Goal: Task Accomplishment & Management: Complete application form

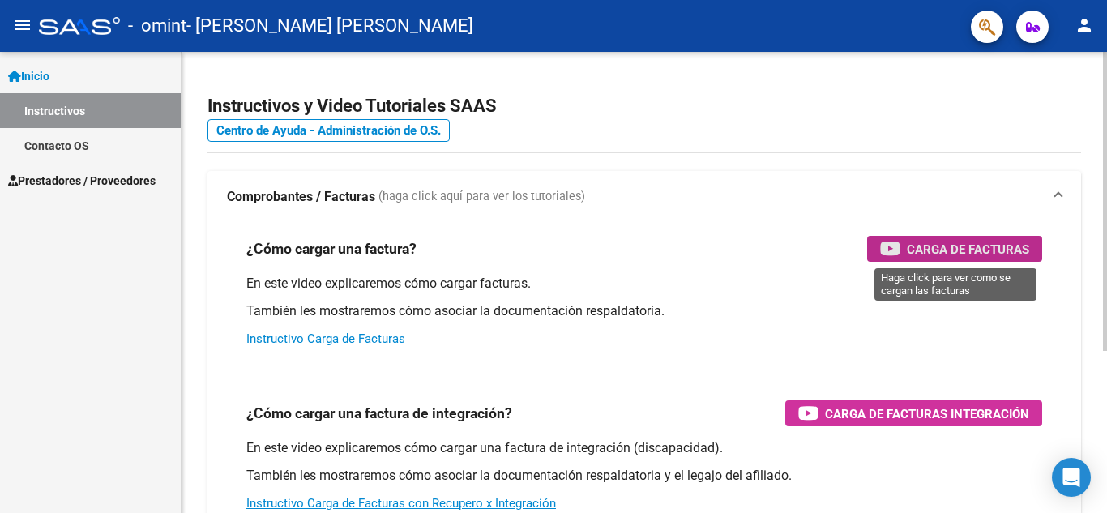
click at [964, 245] on span "Carga de Facturas" at bounding box center [968, 249] width 122 height 20
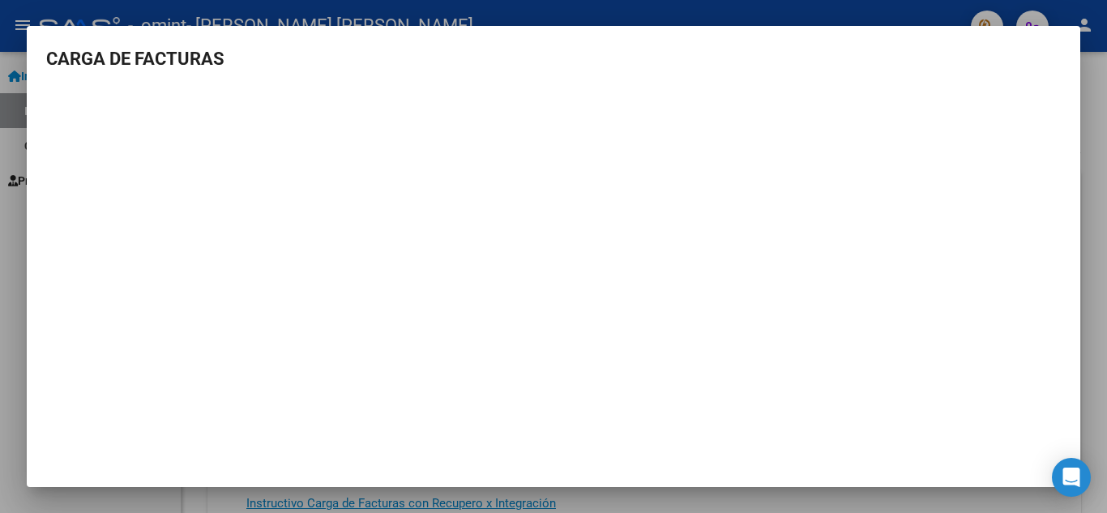
click at [1092, 402] on div at bounding box center [553, 256] width 1107 height 513
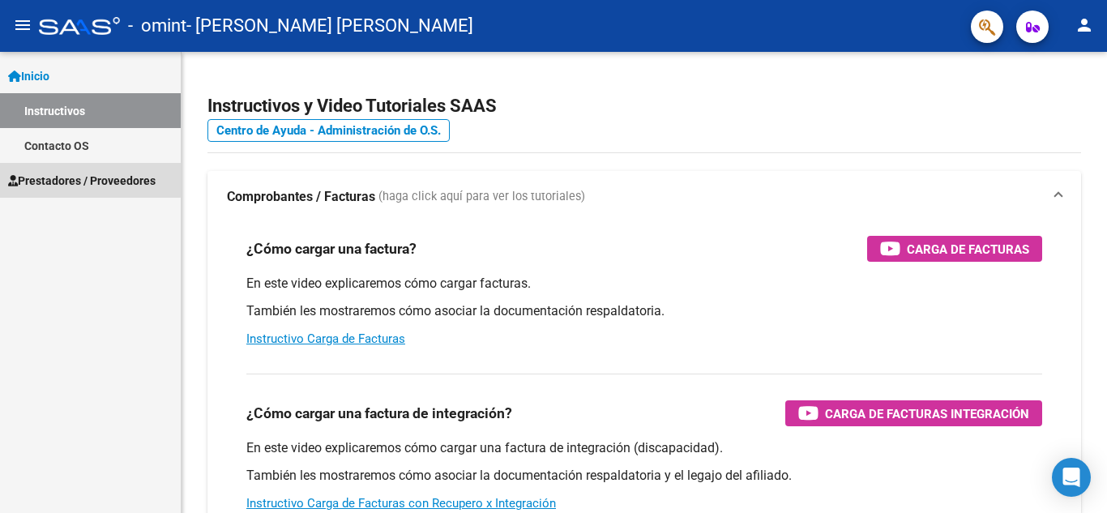
click at [83, 179] on span "Prestadores / Proveedores" at bounding box center [81, 181] width 147 height 18
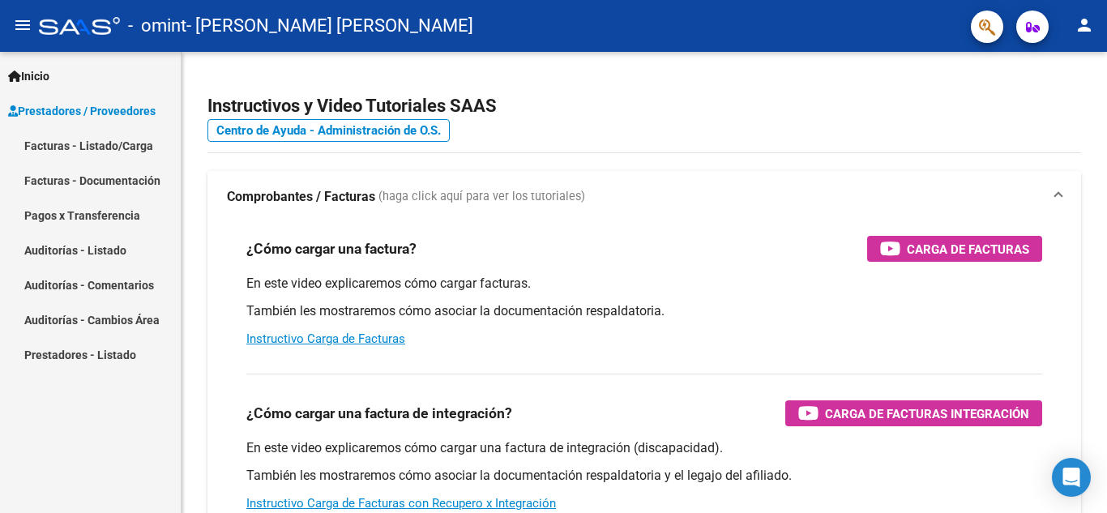
click at [130, 145] on link "Facturas - Listado/Carga" at bounding box center [90, 145] width 181 height 35
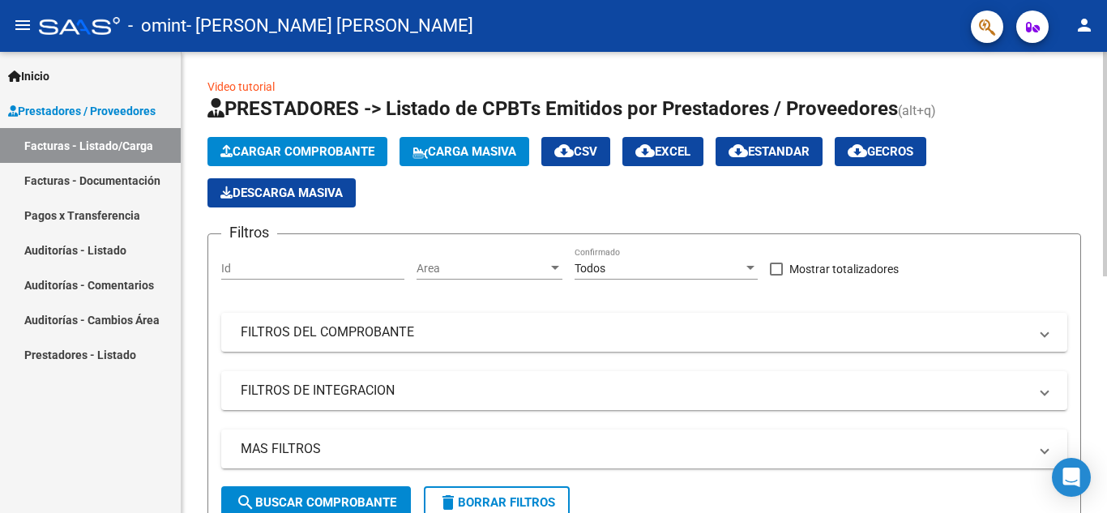
scroll to position [81, 0]
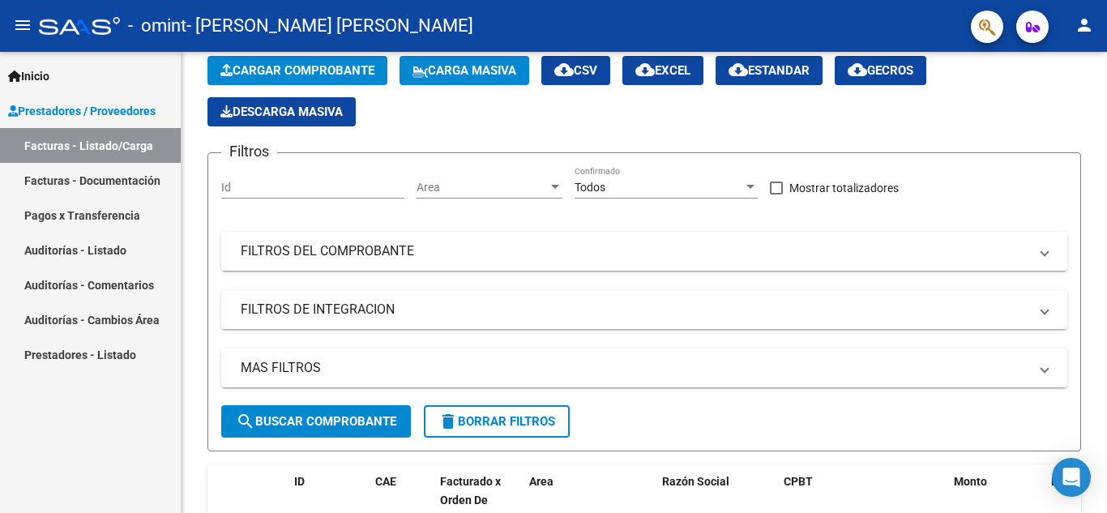
click at [82, 177] on link "Facturas - Documentación" at bounding box center [90, 180] width 181 height 35
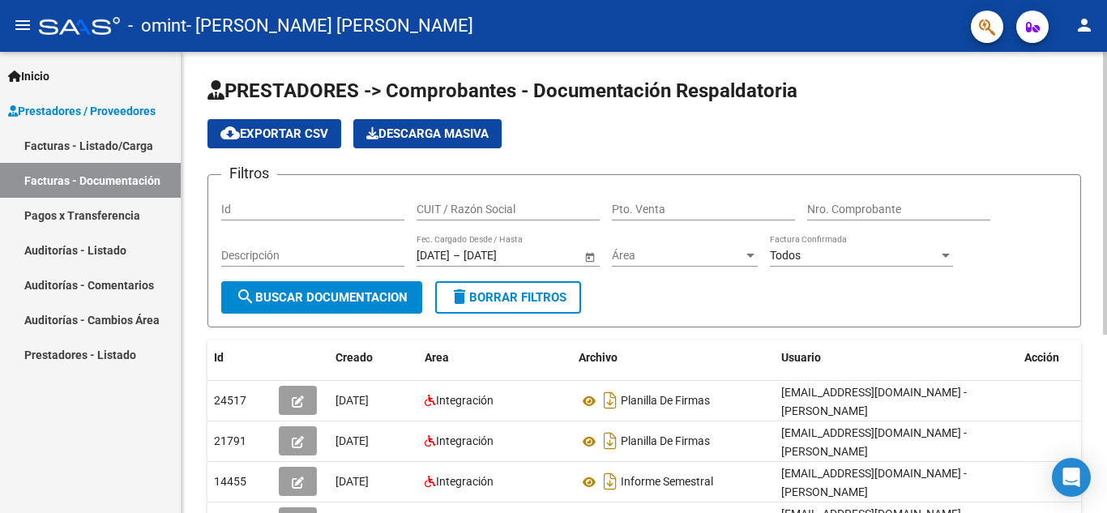
click at [289, 201] on div "Id" at bounding box center [312, 204] width 183 height 32
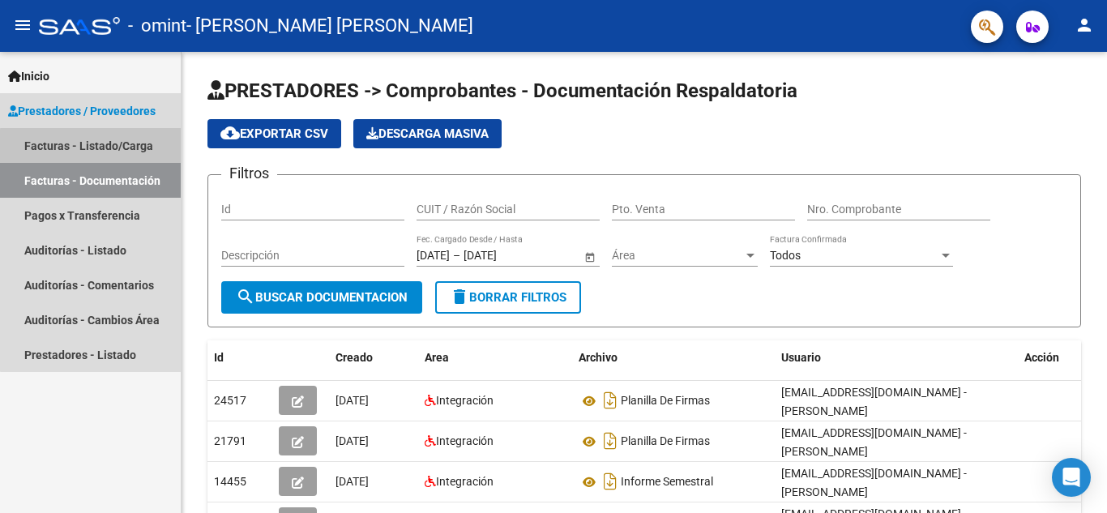
click at [117, 147] on link "Facturas - Listado/Carga" at bounding box center [90, 145] width 181 height 35
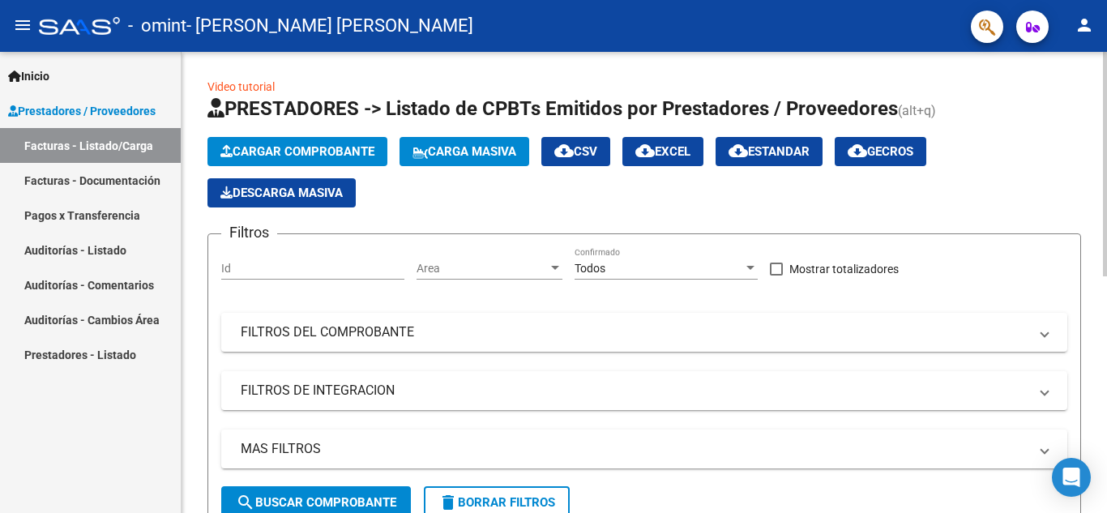
click at [303, 152] on span "Cargar Comprobante" at bounding box center [297, 151] width 154 height 15
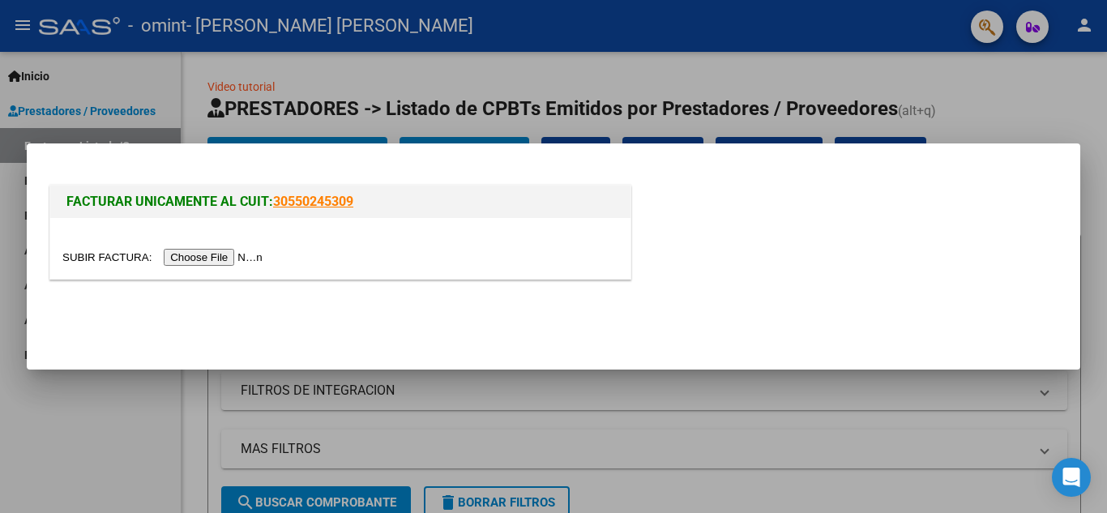
click at [208, 254] on input "file" at bounding box center [164, 257] width 205 height 17
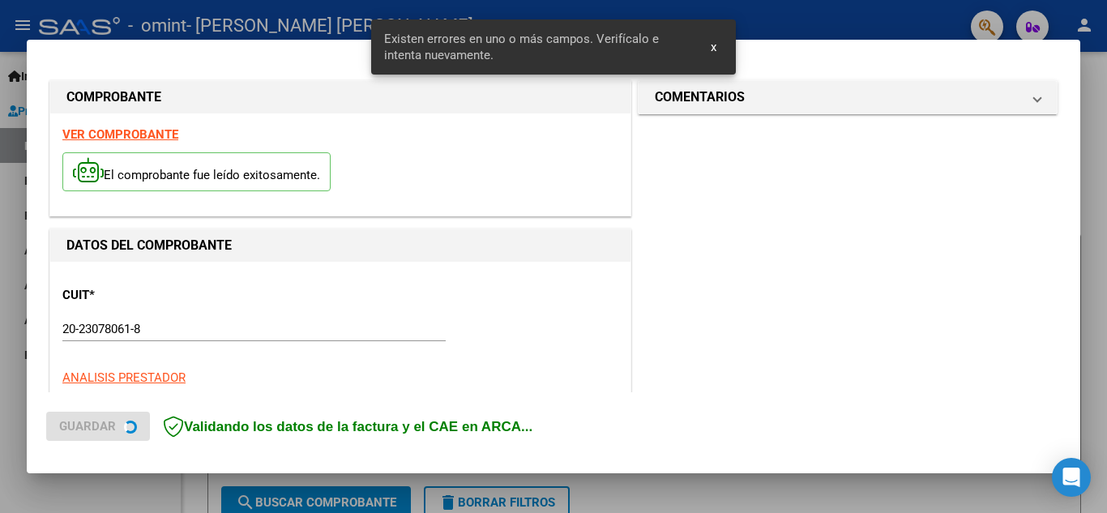
scroll to position [398, 0]
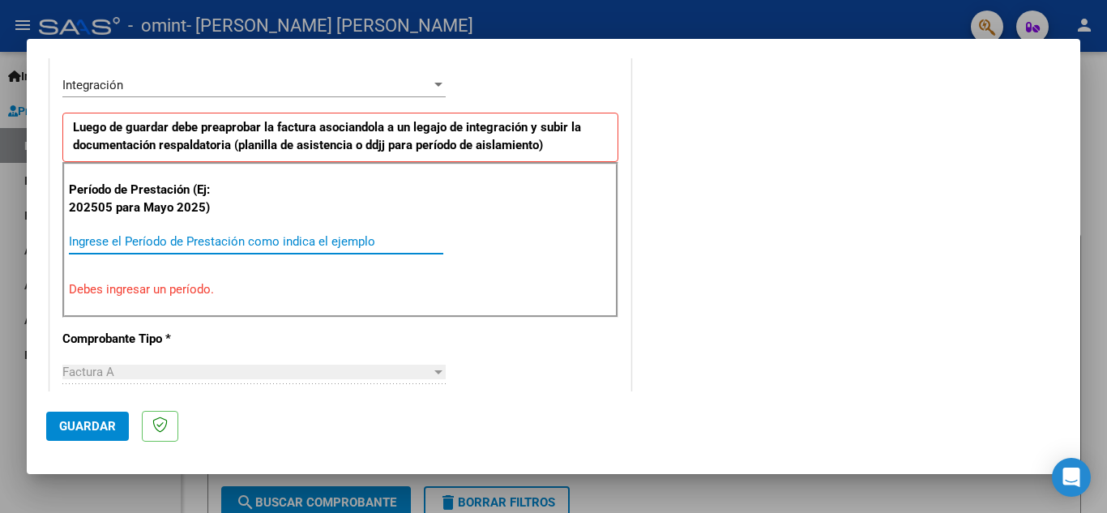
click at [206, 237] on input "Ingrese el Período de Prestación como indica el ejemplo" at bounding box center [256, 241] width 374 height 15
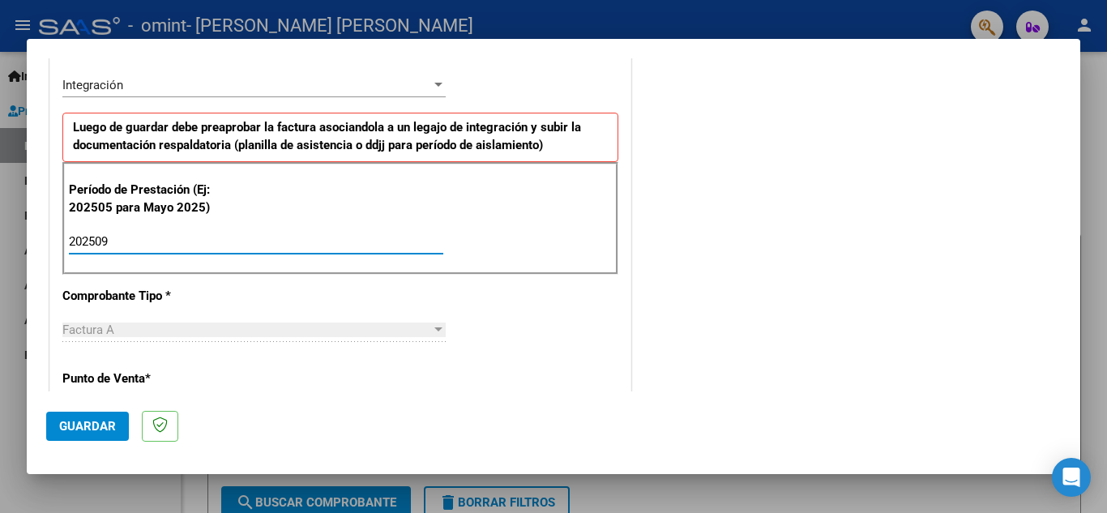
type input "202509"
click at [147, 328] on div "Factura A" at bounding box center [246, 329] width 369 height 15
click at [431, 327] on div at bounding box center [438, 329] width 15 height 13
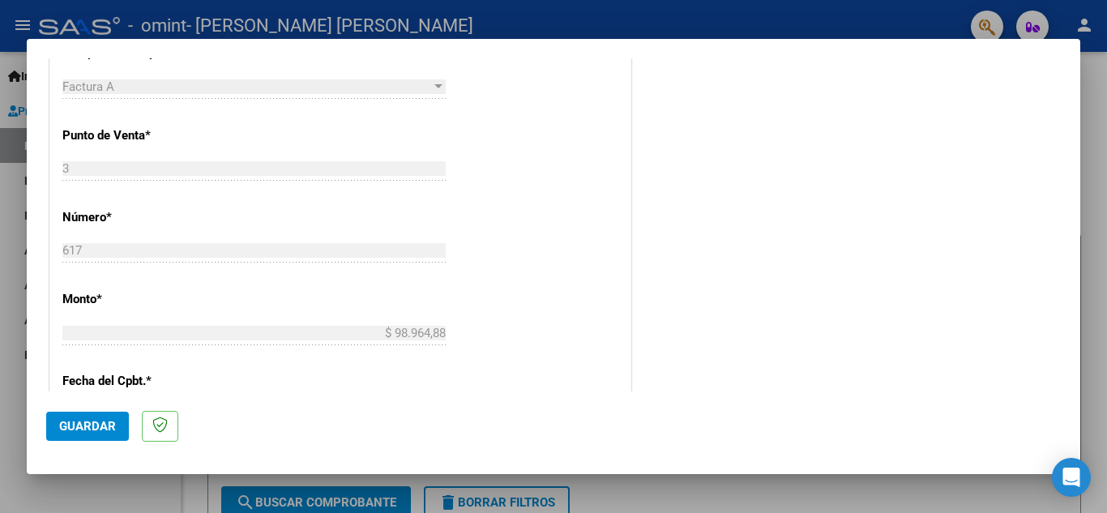
scroll to position [479, 0]
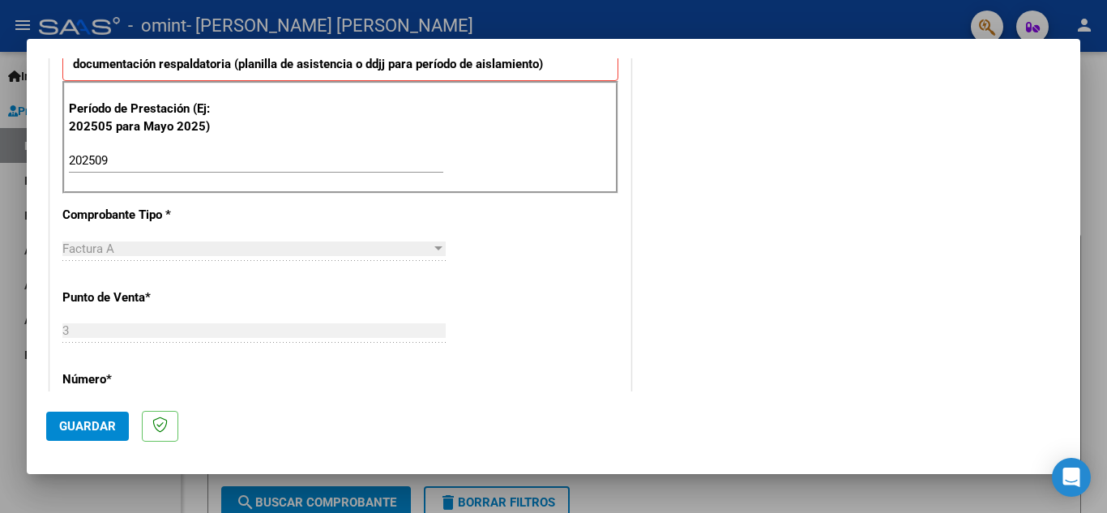
click at [187, 242] on div "Factura A" at bounding box center [246, 248] width 369 height 15
click at [187, 253] on div "Factura A" at bounding box center [246, 248] width 369 height 15
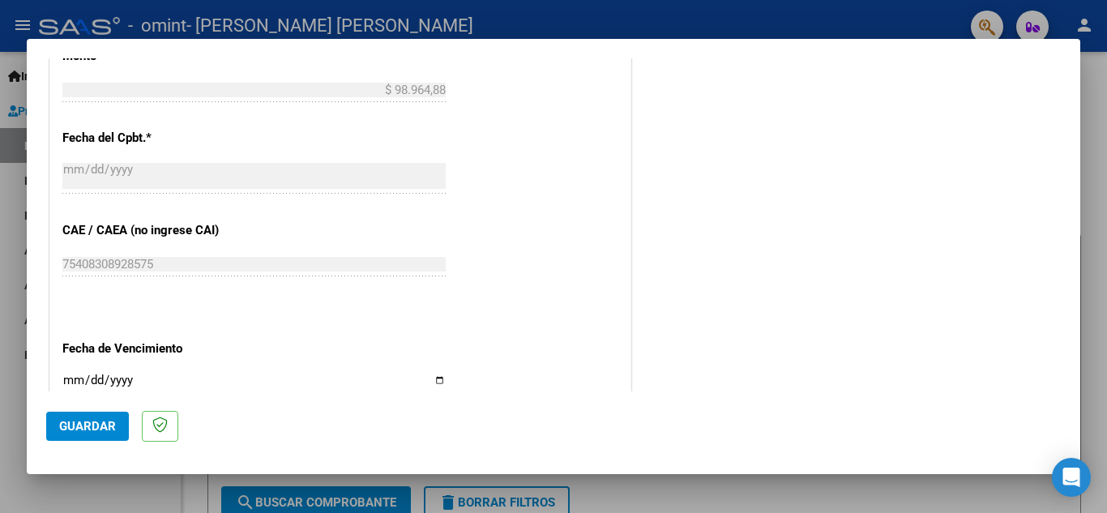
scroll to position [965, 0]
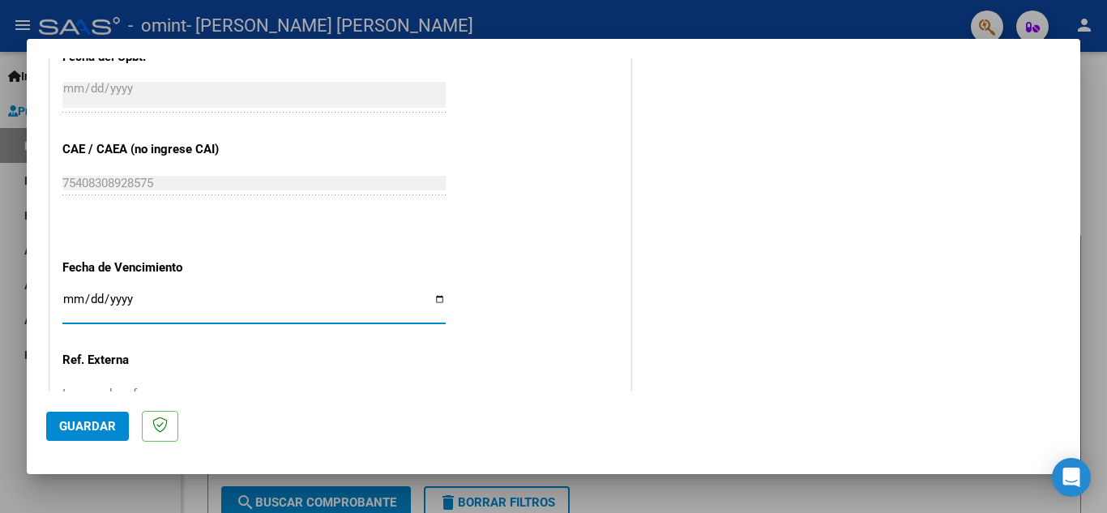
click at [87, 303] on input "Ingresar la fecha" at bounding box center [253, 305] width 383 height 26
click at [75, 303] on input "Ingresar la fecha" at bounding box center [253, 305] width 383 height 26
click at [433, 303] on input "Ingresar la fecha" at bounding box center [253, 305] width 383 height 26
click at [438, 306] on input "Ingresar la fecha" at bounding box center [253, 305] width 383 height 26
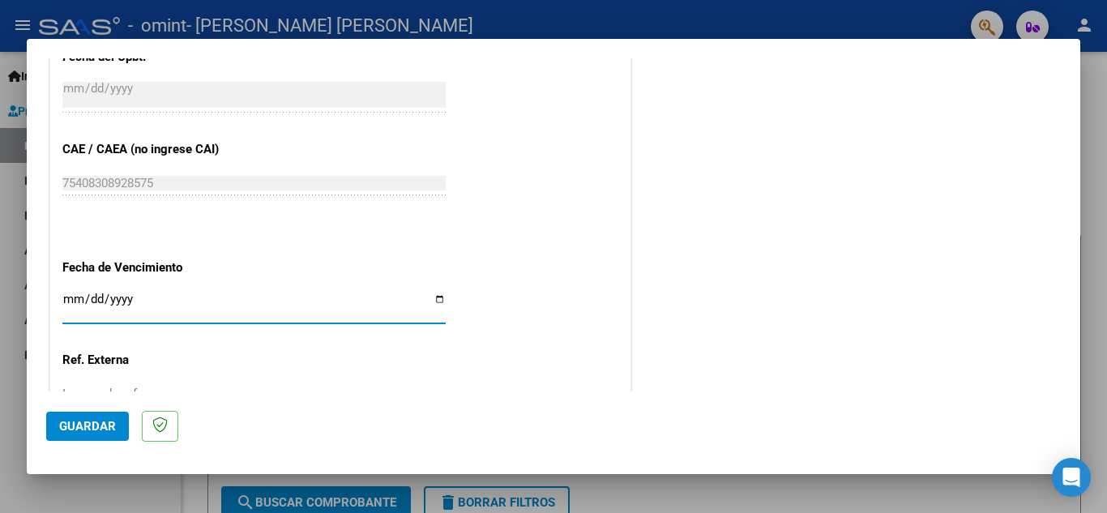
click at [429, 297] on input "Ingresar la fecha" at bounding box center [253, 305] width 383 height 26
type input "[DATE]"
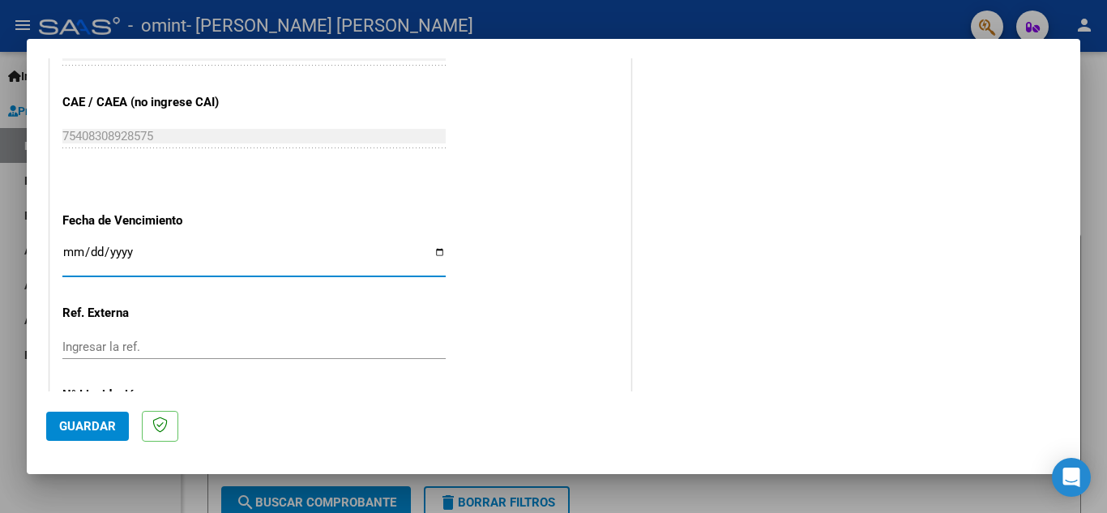
scroll to position [1093, 0]
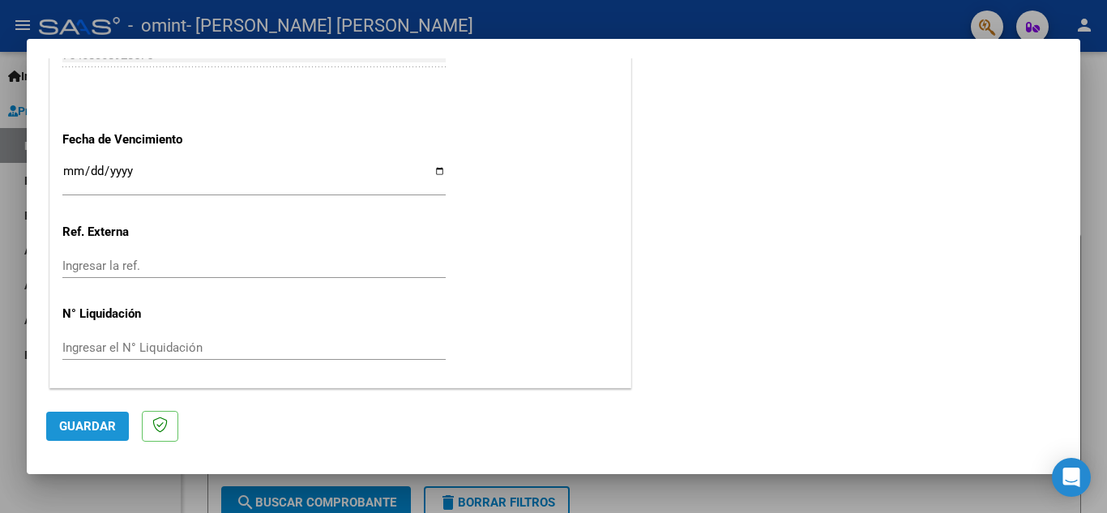
click at [96, 430] on span "Guardar" at bounding box center [87, 426] width 57 height 15
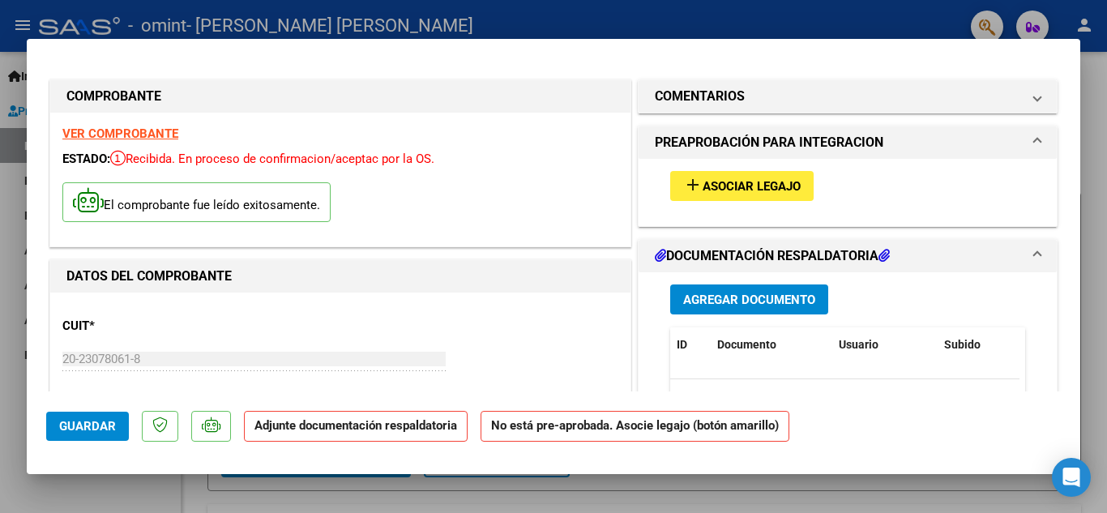
scroll to position [81, 0]
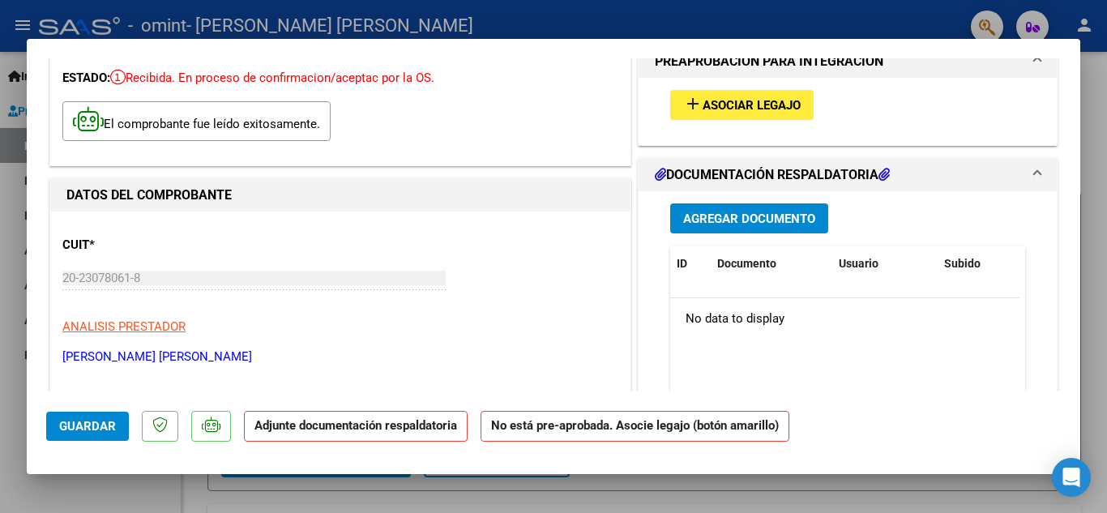
click at [351, 429] on strong "Adjunte documentación respaldatoria" at bounding box center [355, 425] width 203 height 15
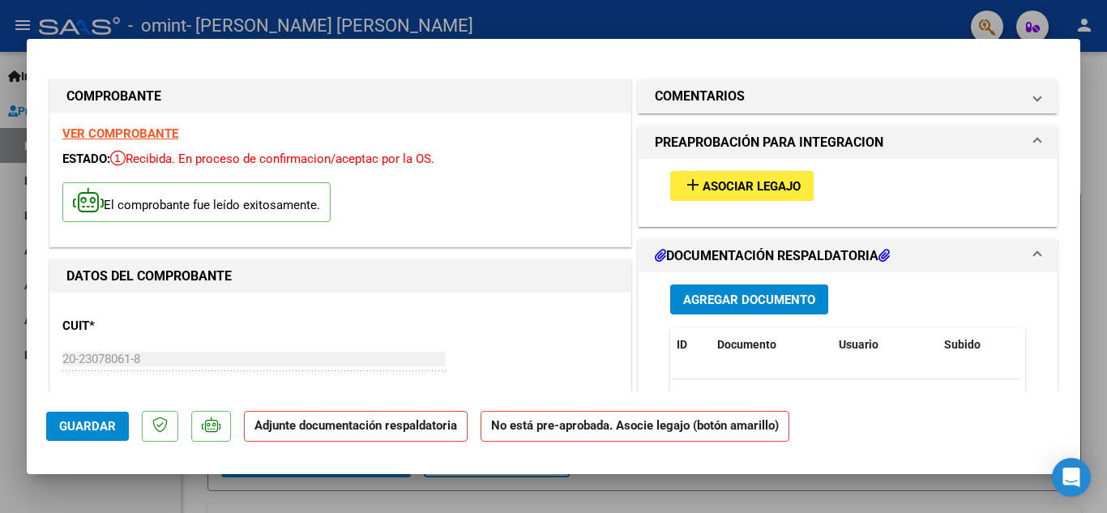
click at [762, 301] on span "Agregar Documento" at bounding box center [749, 299] width 132 height 15
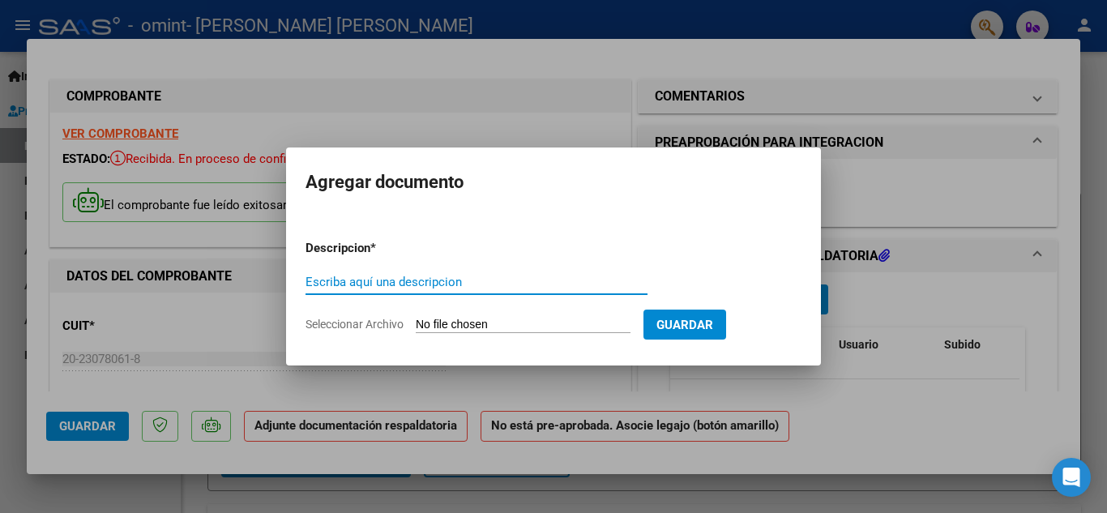
click at [415, 280] on input "Escriba aquí una descripcion" at bounding box center [476, 282] width 342 height 15
type input "PLANILLA [DATE]"
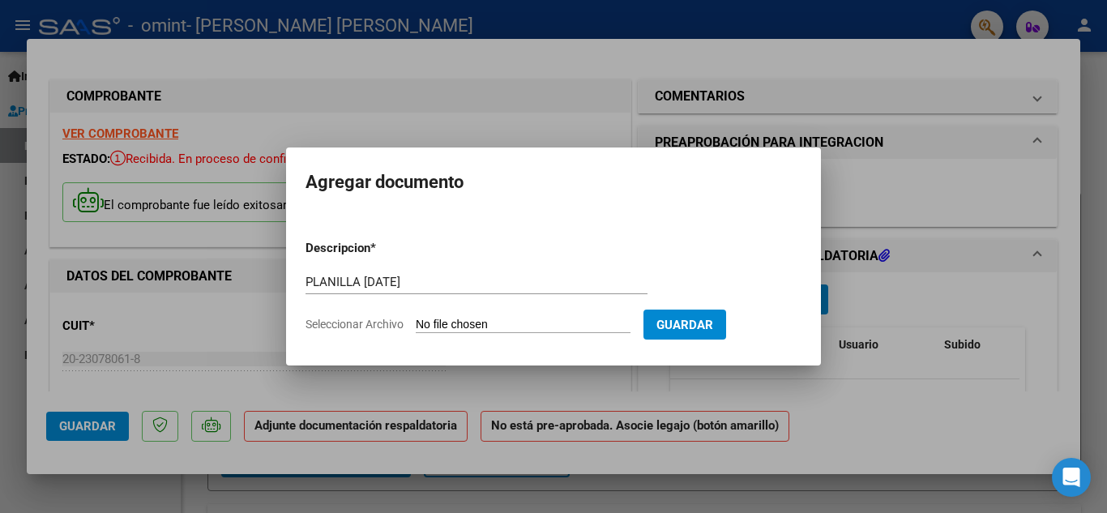
click at [460, 327] on input "Seleccionar Archivo" at bounding box center [523, 325] width 215 height 15
click at [451, 322] on input "Seleccionar Archivo" at bounding box center [523, 325] width 215 height 15
type input "C:\fakepath\PLANILLA CONDAT [DATE].pdf"
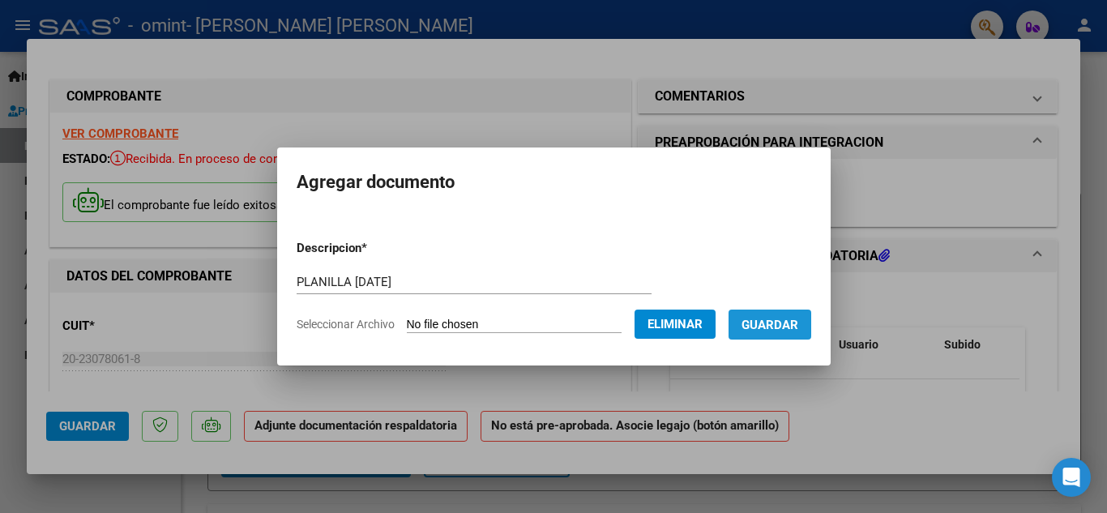
click at [787, 328] on span "Guardar" at bounding box center [769, 325] width 57 height 15
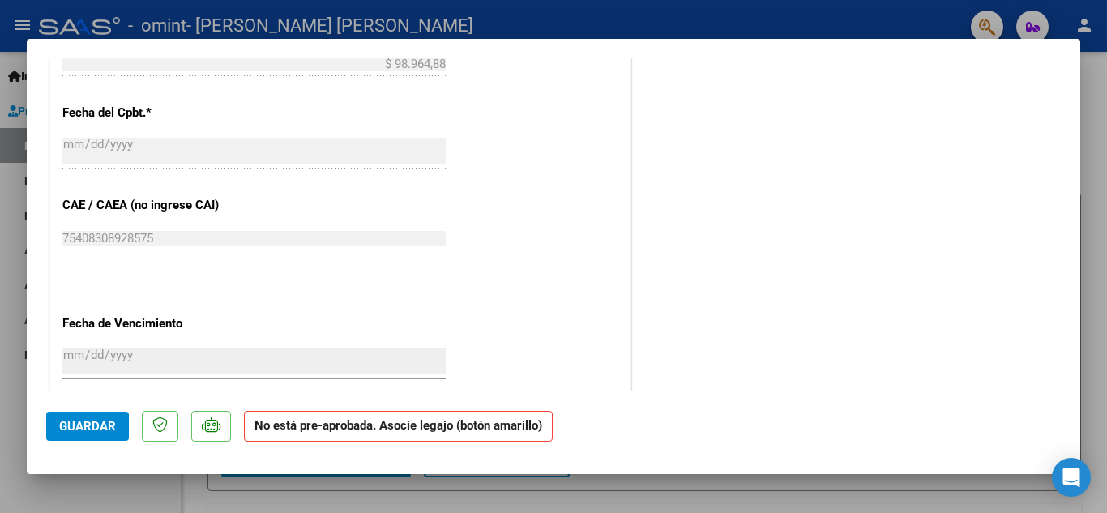
scroll to position [1053, 0]
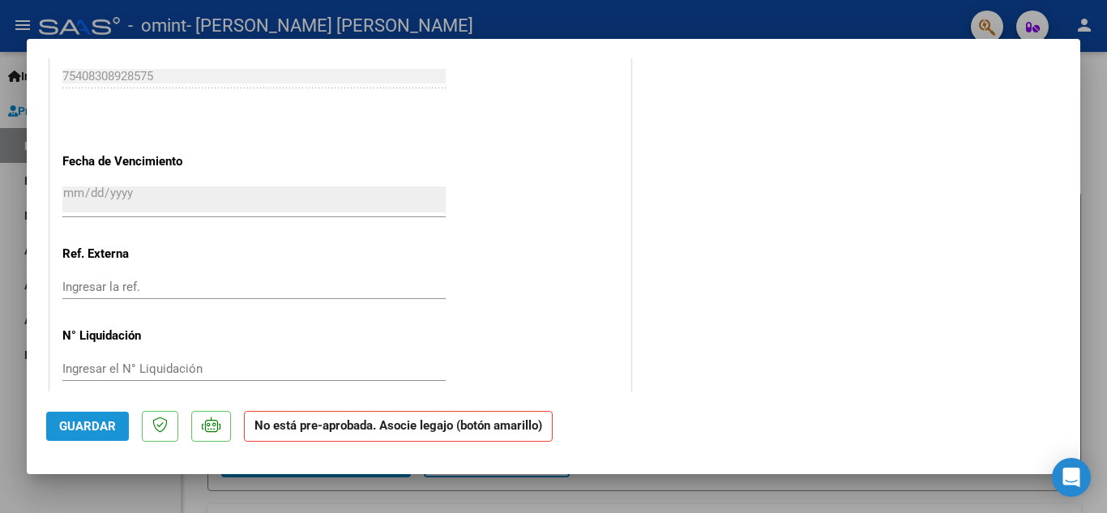
click at [84, 423] on span "Guardar" at bounding box center [87, 426] width 57 height 15
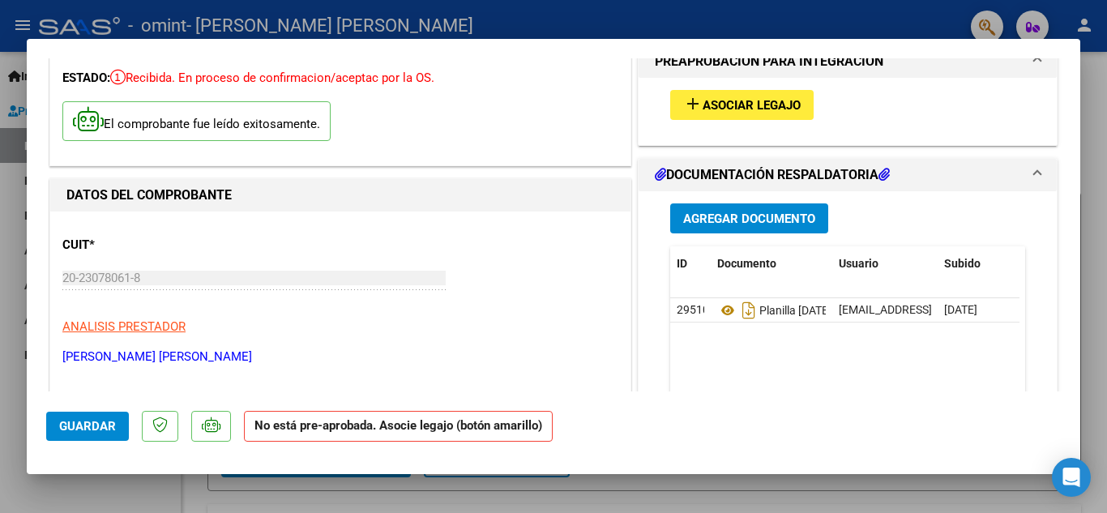
scroll to position [0, 0]
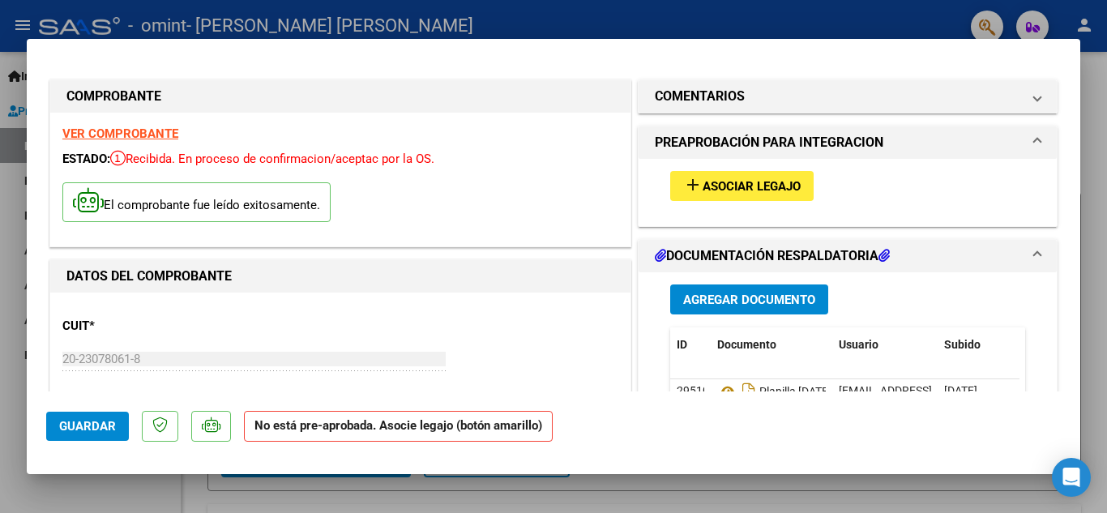
click at [115, 130] on strong "VER COMPROBANTE" at bounding box center [120, 133] width 116 height 15
click at [881, 494] on div at bounding box center [553, 256] width 1107 height 513
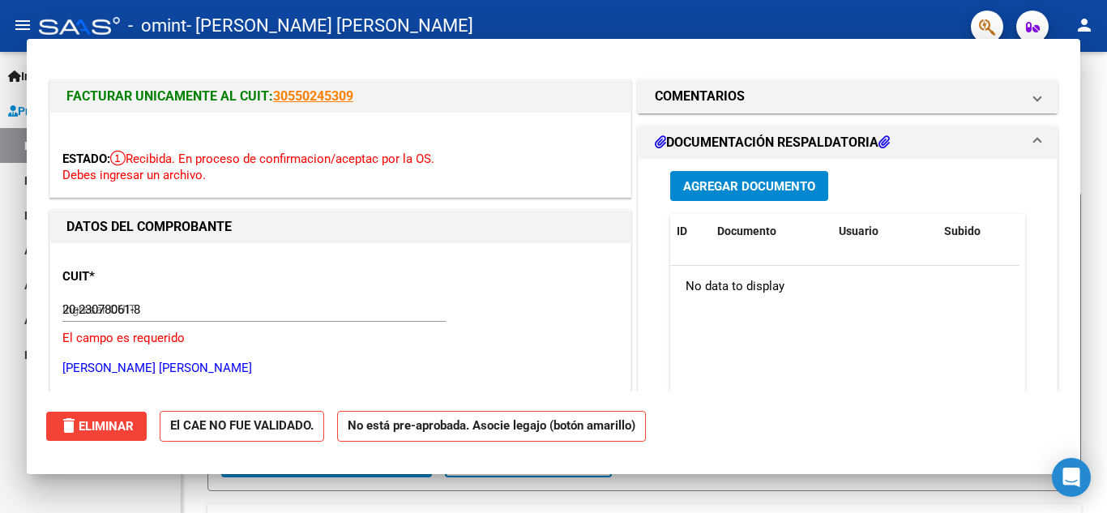
type input "$ 0,00"
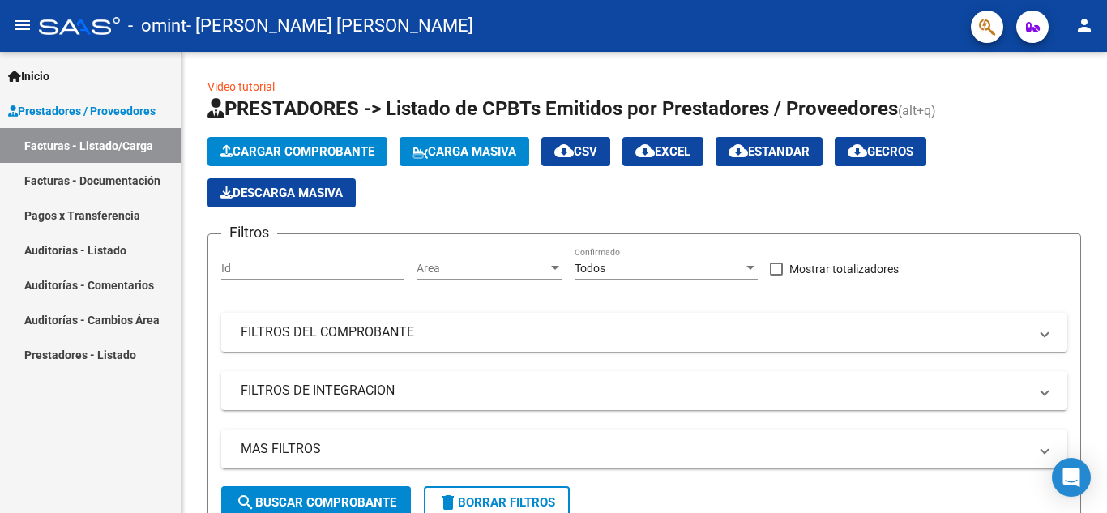
click at [86, 181] on link "Facturas - Documentación" at bounding box center [90, 180] width 181 height 35
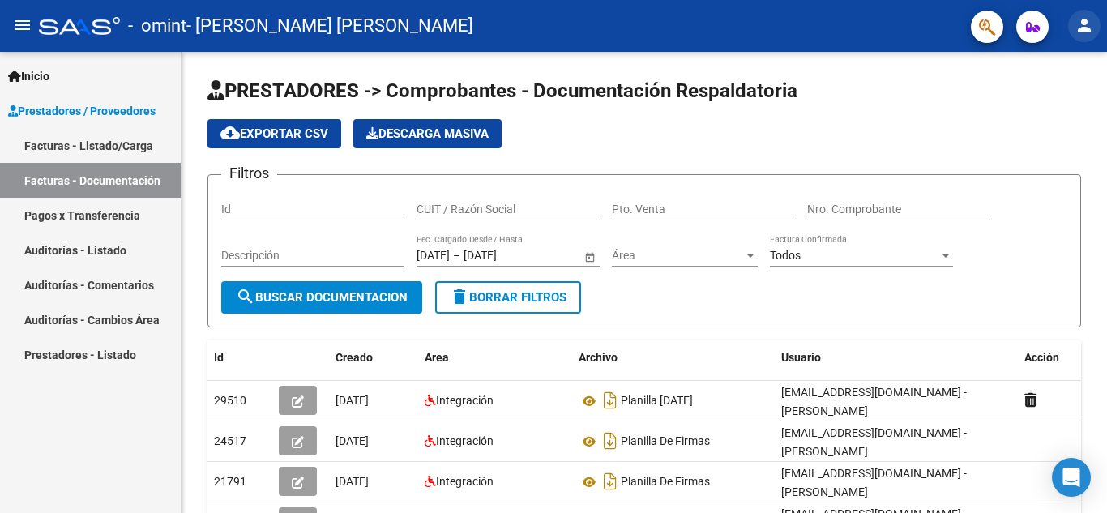
click at [1080, 28] on mat-icon "person" at bounding box center [1083, 24] width 19 height 19
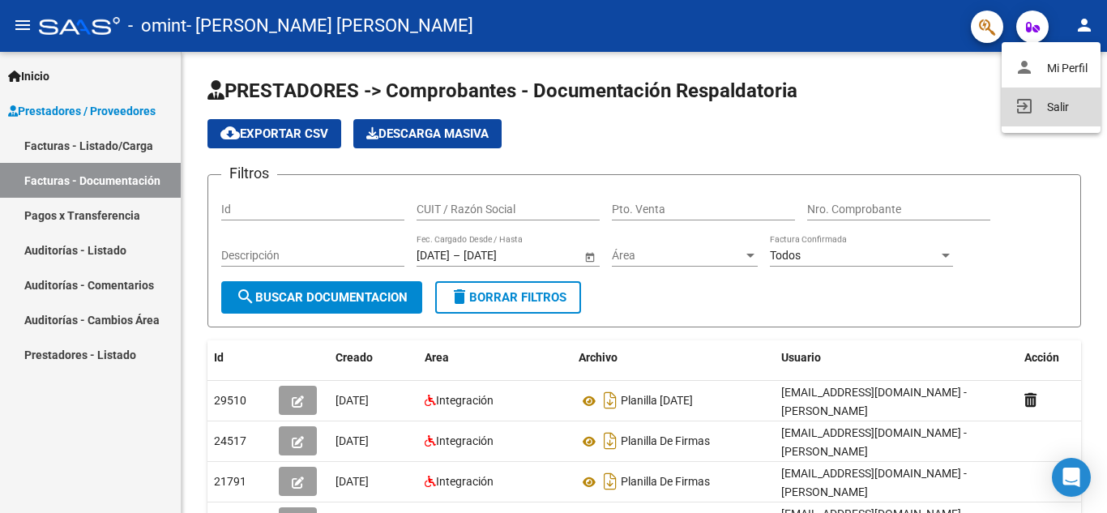
click at [1048, 109] on button "exit_to_app Salir" at bounding box center [1050, 107] width 99 height 39
